Goal: Task Accomplishment & Management: Complete application form

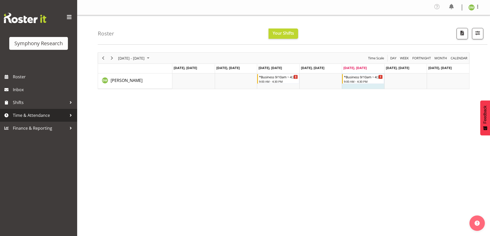
click at [40, 113] on span "Time & Attendance" at bounding box center [40, 116] width 54 height 8
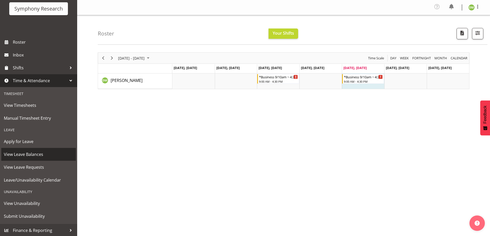
scroll to position [36, 0]
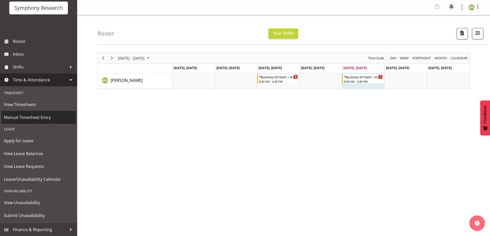
click at [34, 116] on span "Manual Timesheet Entry" at bounding box center [38, 118] width 69 height 8
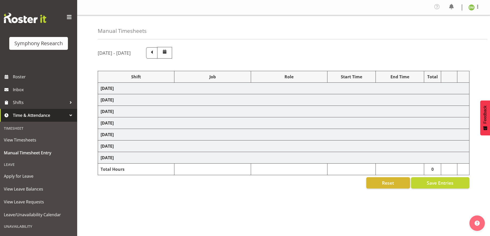
select select "26078"
select select "10242"
select select "47"
select select "26078"
select select "10242"
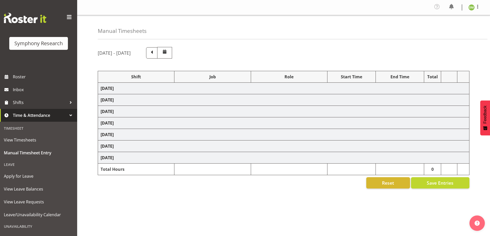
select select "47"
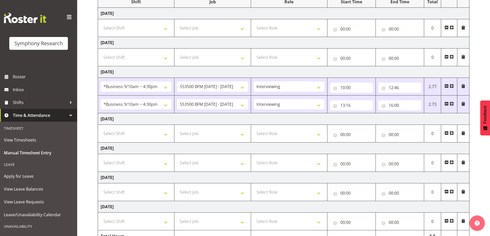
scroll to position [102, 0]
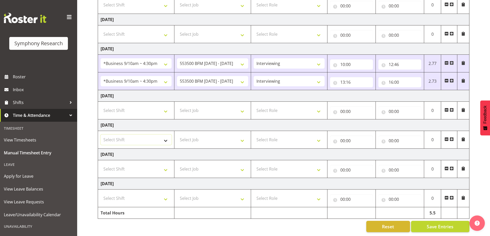
click at [166, 137] on select "Select Shift !!Weekend Residential (Roster IT Shift Label) *Business 9/10am ~ 4…" at bounding box center [136, 140] width 71 height 10
select select "26078"
click at [101, 135] on select "Select Shift !!Weekend Residential (Roster IT Shift Label) *Business 9/10am ~ 4…" at bounding box center [136, 140] width 71 height 10
click at [208, 137] on select "Select Job 550060 IF Admin 553492 World Poll Aus Wave 2 Main 2025 553493 World …" at bounding box center [212, 140] width 71 height 10
select select "10242"
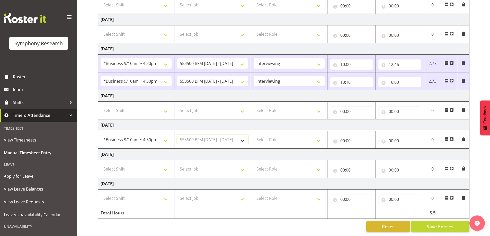
click at [177, 135] on select "Select Job 550060 IF Admin 553492 World Poll Aus Wave 2 Main 2025 553493 World …" at bounding box center [212, 140] width 71 height 10
click at [285, 138] on select "Select Role Briefing Interviewing" at bounding box center [289, 140] width 71 height 10
select select "47"
click at [254, 135] on select "Select Role Briefing Interviewing" at bounding box center [289, 140] width 71 height 10
drag, startPoint x: 359, startPoint y: 138, endPoint x: 356, endPoint y: 138, distance: 2.6
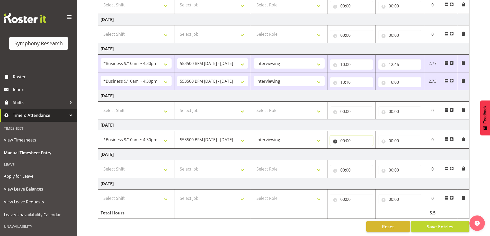
click at [359, 138] on input "00:00" at bounding box center [351, 141] width 43 height 10
click at [363, 151] on select "00 01 02 03 04 05 06 07 08 09 10 11 12 13 14 15 16 17 18 19 20 21 22 23" at bounding box center [365, 154] width 12 height 10
select select "11"
click at [359, 149] on select "00 01 02 03 04 05 06 07 08 09 10 11 12 13 14 15 16 17 18 19 20 21 22 23" at bounding box center [365, 154] width 12 height 10
type input "11:00"
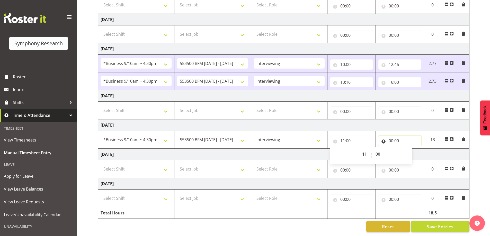
click at [393, 136] on input "00:00" at bounding box center [400, 141] width 43 height 10
click at [410, 150] on select "00 01 02 03 04 05 06 07 08 09 10 11 12 13 14 15 16 17 18 19 20 21 22 23" at bounding box center [414, 154] width 12 height 10
select select "12"
click at [408, 149] on select "00 01 02 03 04 05 06 07 08 09 10 11 12 13 14 15 16 17 18 19 20 21 22 23" at bounding box center [414, 154] width 12 height 10
type input "12:00"
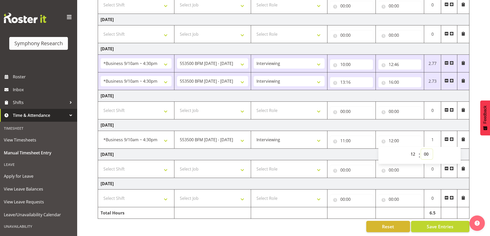
click at [428, 152] on select "00 01 02 03 04 05 06 07 08 09 10 11 12 13 14 15 16 17 18 19 20 21 22 23 24 25 2…" at bounding box center [427, 154] width 12 height 10
select select "31"
click at [421, 149] on select "00 01 02 03 04 05 06 07 08 09 10 11 12 13 14 15 16 17 18 19 20 21 22 23 24 25 2…" at bounding box center [427, 154] width 12 height 10
type input "12:31"
click at [452, 137] on span at bounding box center [452, 139] width 4 height 4
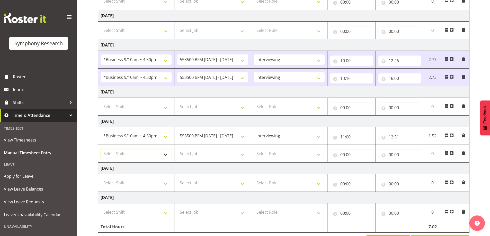
click at [149, 154] on select "Select Shift !!Weekend Residential (Roster IT Shift Label) *Business 9/10am ~ 4…" at bounding box center [136, 154] width 71 height 10
select select "26078"
click at [101, 149] on select "Select Shift !!Weekend Residential (Roster IT Shift Label) *Business 9/10am ~ 4…" at bounding box center [136, 154] width 71 height 10
click at [221, 155] on select "Select Job 550060 IF Admin 553492 World Poll Aus Wave 2 Main 2025 553493 World …" at bounding box center [212, 154] width 71 height 10
select select "10242"
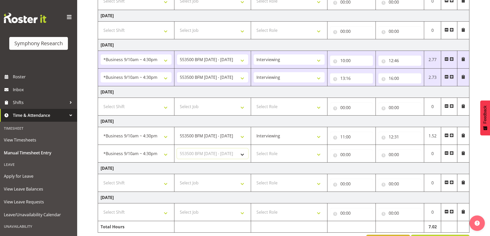
click at [177, 149] on select "Select Job 550060 IF Admin 553492 World Poll Aus Wave 2 Main 2025 553493 World …" at bounding box center [212, 154] width 71 height 10
click at [290, 159] on select "Select Role Briefing Interviewing" at bounding box center [289, 154] width 71 height 10
select select "47"
click at [254, 149] on select "Select Role Briefing Interviewing" at bounding box center [289, 154] width 71 height 10
click at [355, 154] on input "00:00" at bounding box center [351, 155] width 43 height 10
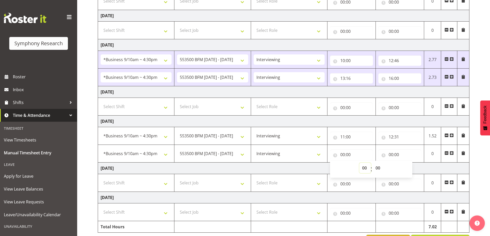
click at [362, 167] on select "00 01 02 03 04 05 06 07 08 09 10 11 12 13 14 15 16 17 18 19 20 21 22 23" at bounding box center [365, 168] width 12 height 10
select select "1"
click at [359, 163] on select "00 01 02 03 04 05 06 07 08 09 10 11 12 13 14 15 16 17 18 19 20 21 22 23" at bounding box center [365, 168] width 12 height 10
type input "01:00"
click at [379, 167] on select "00 01 02 03 04 05 06 07 08 09 10 11 12 13 14 15 16 17 18 19 20 21 22 23 24 25 2…" at bounding box center [379, 168] width 12 height 10
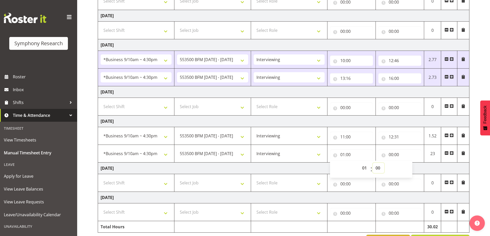
select select "1"
click at [373, 163] on select "00 01 02 03 04 05 06 07 08 09 10 11 12 13 14 15 16 17 18 19 20 21 22 23 24 25 2…" at bounding box center [379, 168] width 12 height 10
type input "01:01"
click at [398, 155] on input "00:00" at bounding box center [400, 155] width 43 height 10
click at [411, 166] on select "00 01 02 03 04 05 06 07 08 09 10 11 12 13 14 15 16 17 18 19 20 21 22 23" at bounding box center [414, 168] width 12 height 10
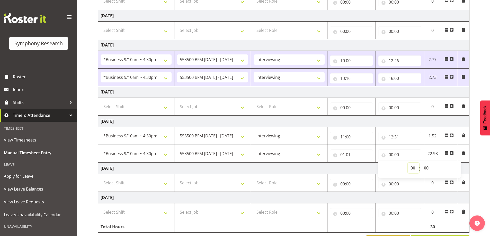
select select "16"
click at [408, 163] on select "00 01 02 03 04 05 06 07 08 09 10 11 12 13 14 15 16 17 18 19 20 21 22 23" at bounding box center [414, 168] width 12 height 10
type input "16:00"
click at [341, 154] on input "01:01" at bounding box center [351, 155] width 43 height 10
click at [367, 170] on select "00 01 02 03 04 05 06 07 08 09 10 11 12 13 14 15 16 17 18 19 20 21 22 23" at bounding box center [365, 168] width 12 height 10
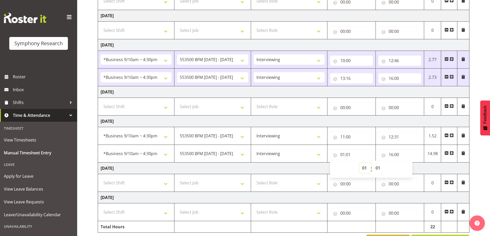
select select "13"
click at [359, 163] on select "00 01 02 03 04 05 06 07 08 09 10 11 12 13 14 15 16 17 18 19 20 21 22 23" at bounding box center [365, 168] width 12 height 10
type input "13:01"
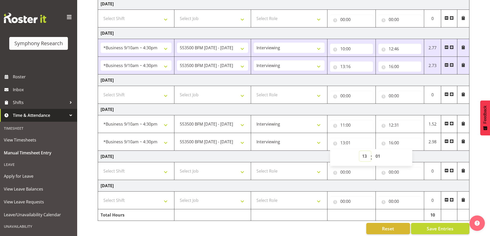
scroll to position [120, 0]
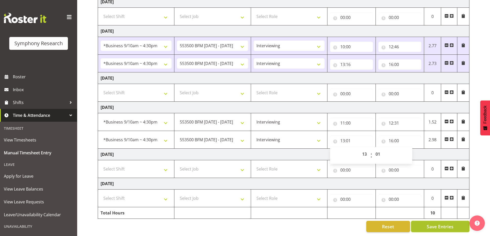
click at [426, 221] on button "Save Entries" at bounding box center [440, 226] width 58 height 11
